Goal: Task Accomplishment & Management: Manage account settings

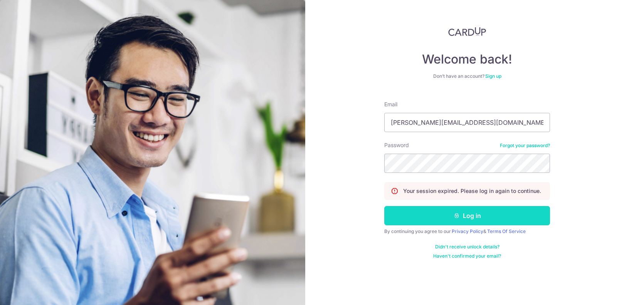
click at [437, 215] on button "Log in" at bounding box center [467, 215] width 166 height 19
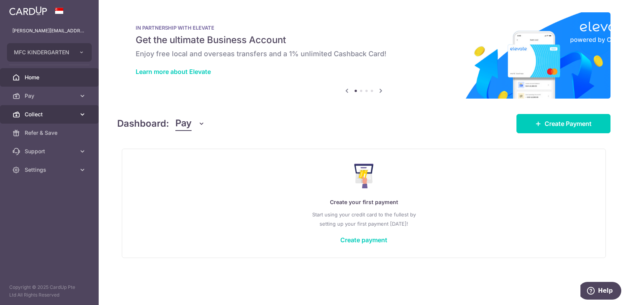
click at [30, 116] on span "Collect" at bounding box center [50, 115] width 51 height 8
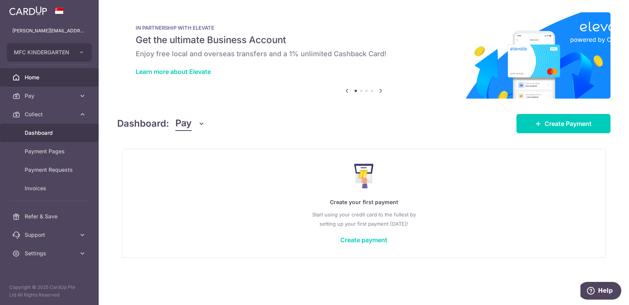
click at [30, 132] on span "Dashboard" at bounding box center [50, 133] width 51 height 8
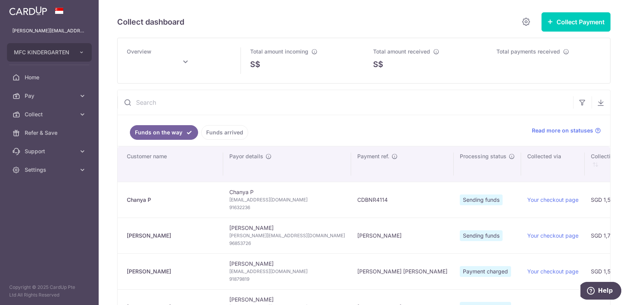
type input "[DATE]"
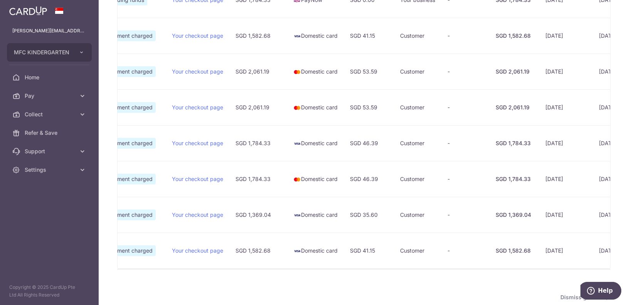
scroll to position [197, 0]
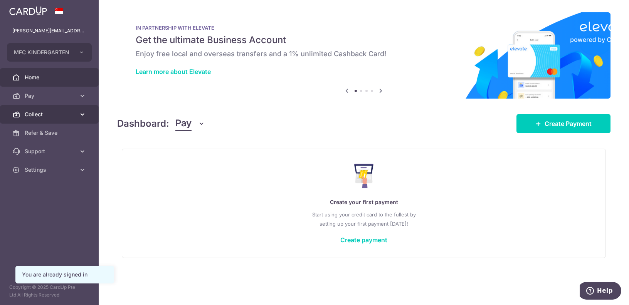
click at [82, 115] on icon at bounding box center [83, 115] width 8 height 8
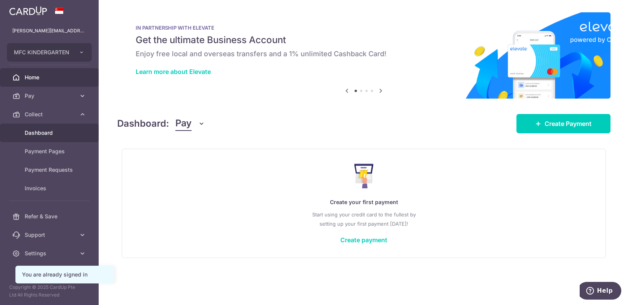
click at [73, 139] on link "Dashboard" at bounding box center [49, 133] width 99 height 19
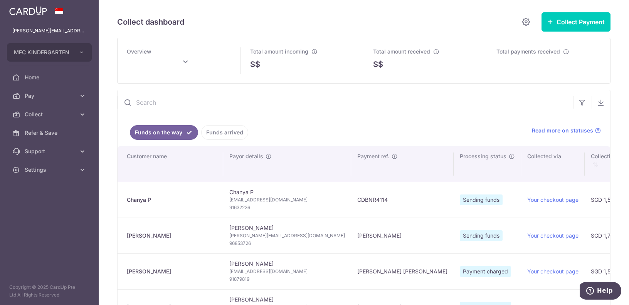
click at [229, 133] on link "Funds arrived" at bounding box center [224, 132] width 47 height 15
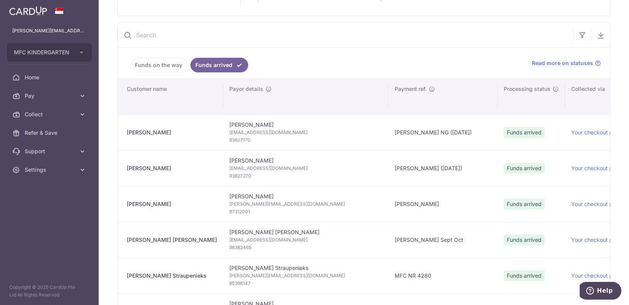
scroll to position [79, 0]
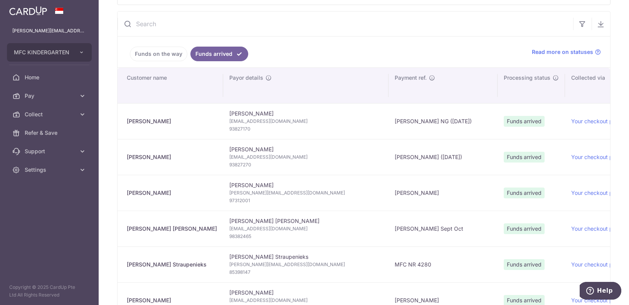
type input "[DATE]"
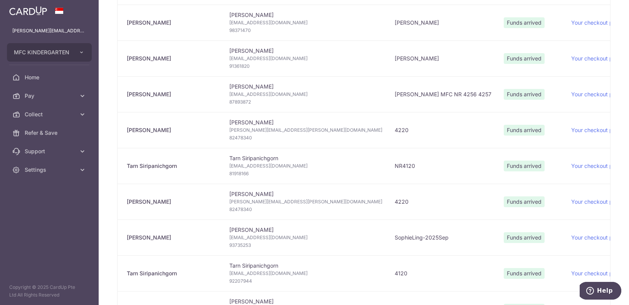
scroll to position [511, 0]
